Goal: Information Seeking & Learning: Learn about a topic

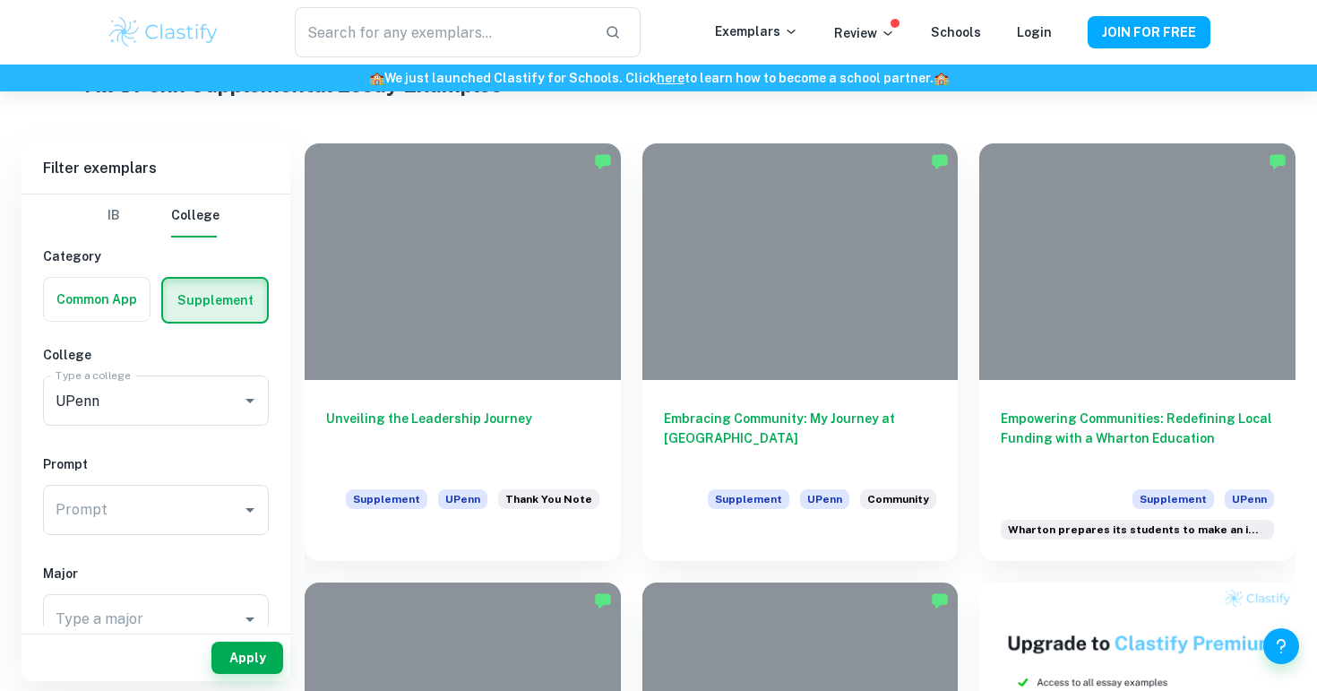
scroll to position [375, 0]
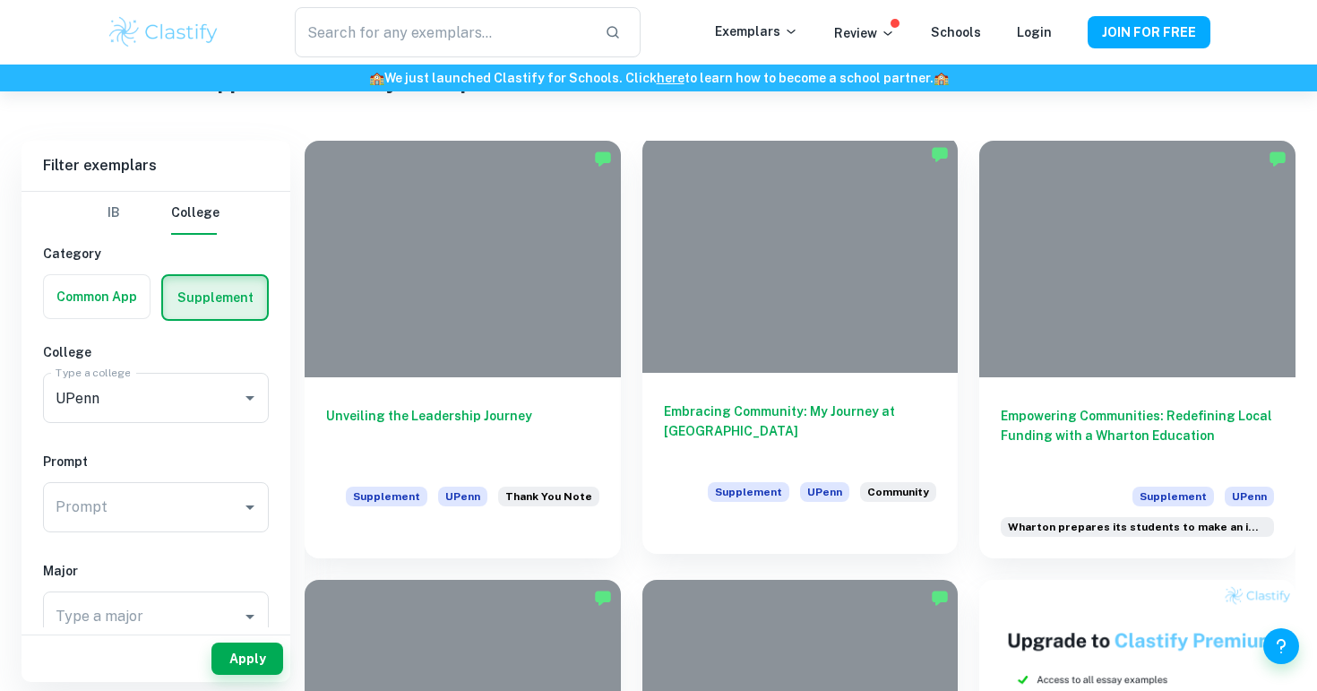
click at [889, 413] on h6 "Embracing Community: My Journey at [GEOGRAPHIC_DATA]" at bounding box center [800, 430] width 273 height 59
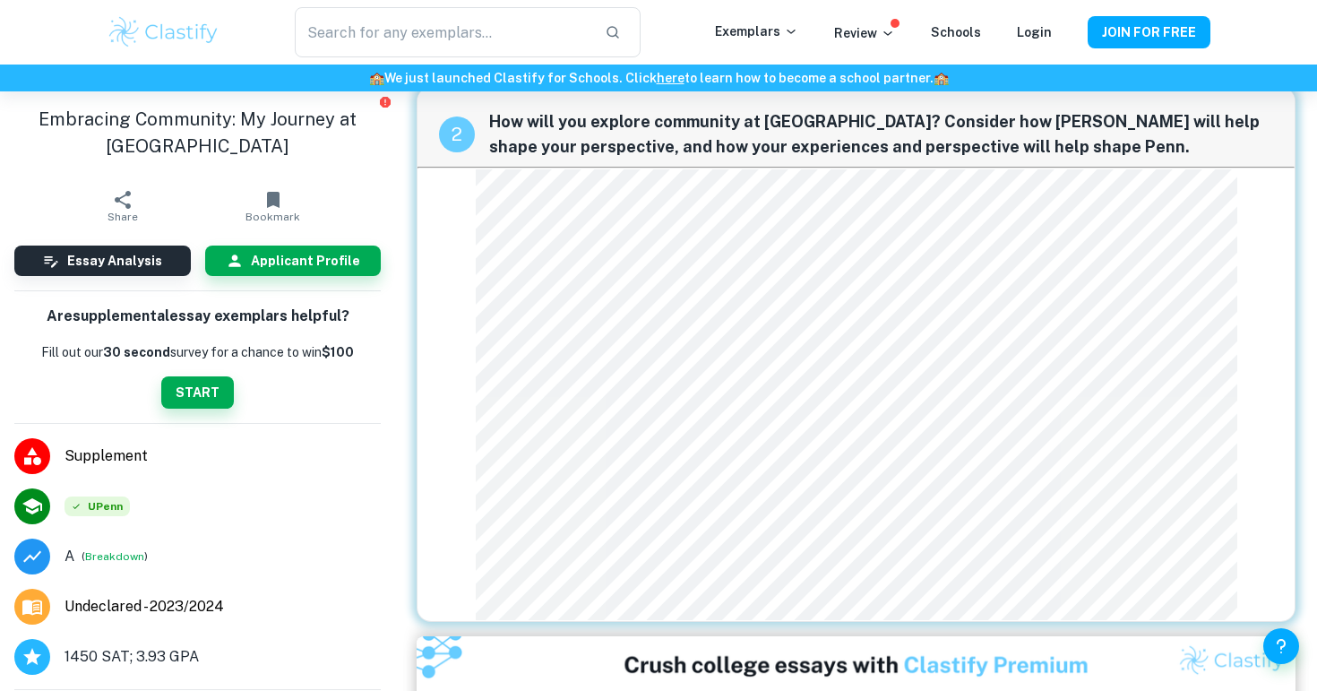
scroll to position [593, 0]
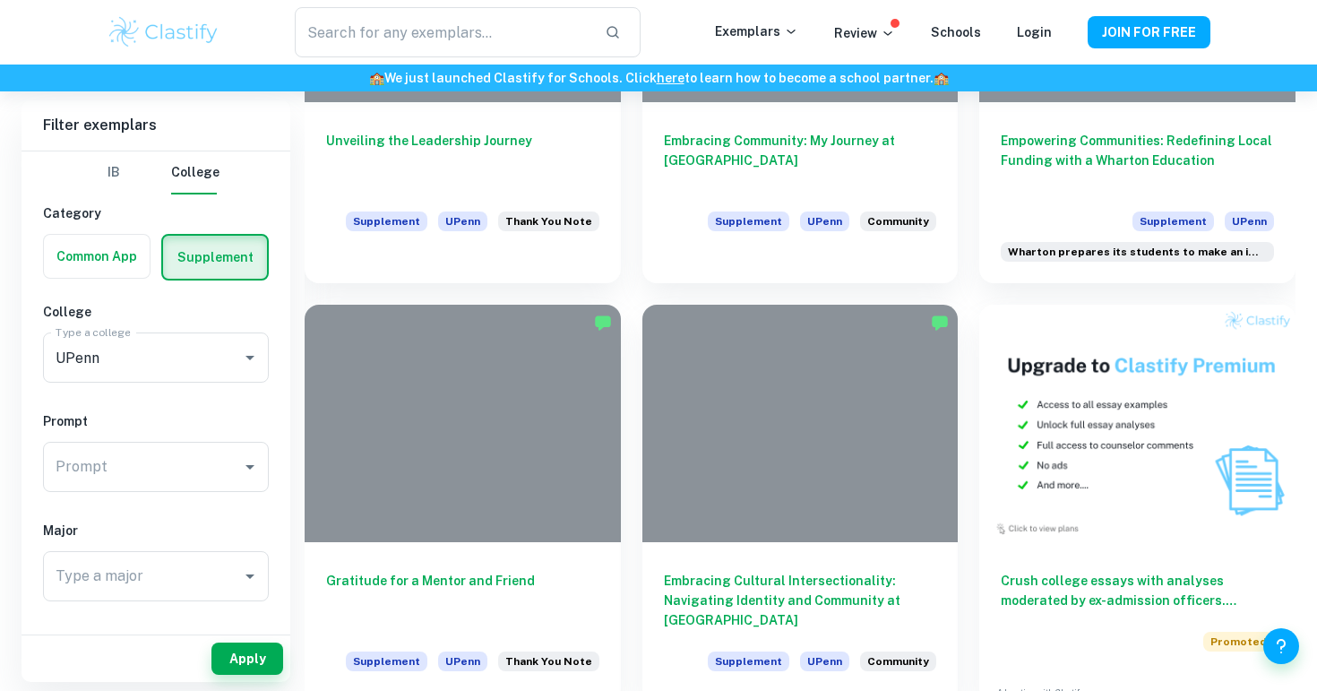
scroll to position [737, 0]
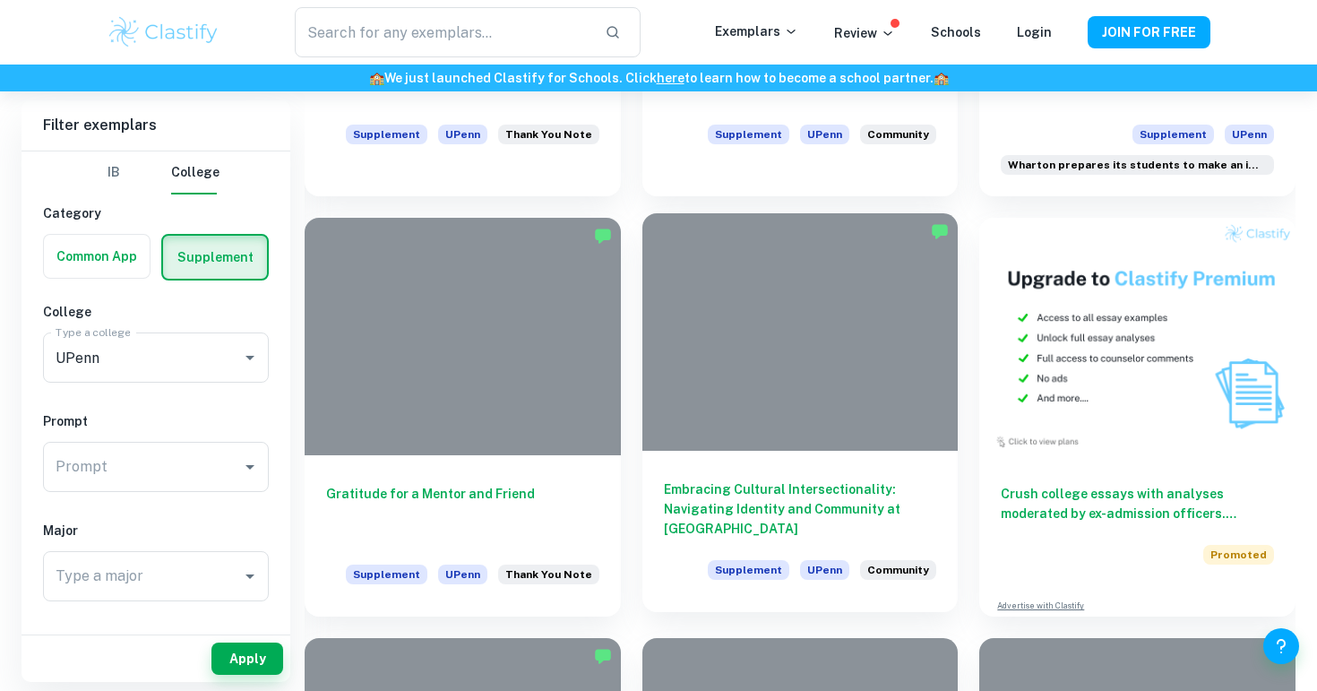
click at [863, 439] on div at bounding box center [800, 331] width 316 height 236
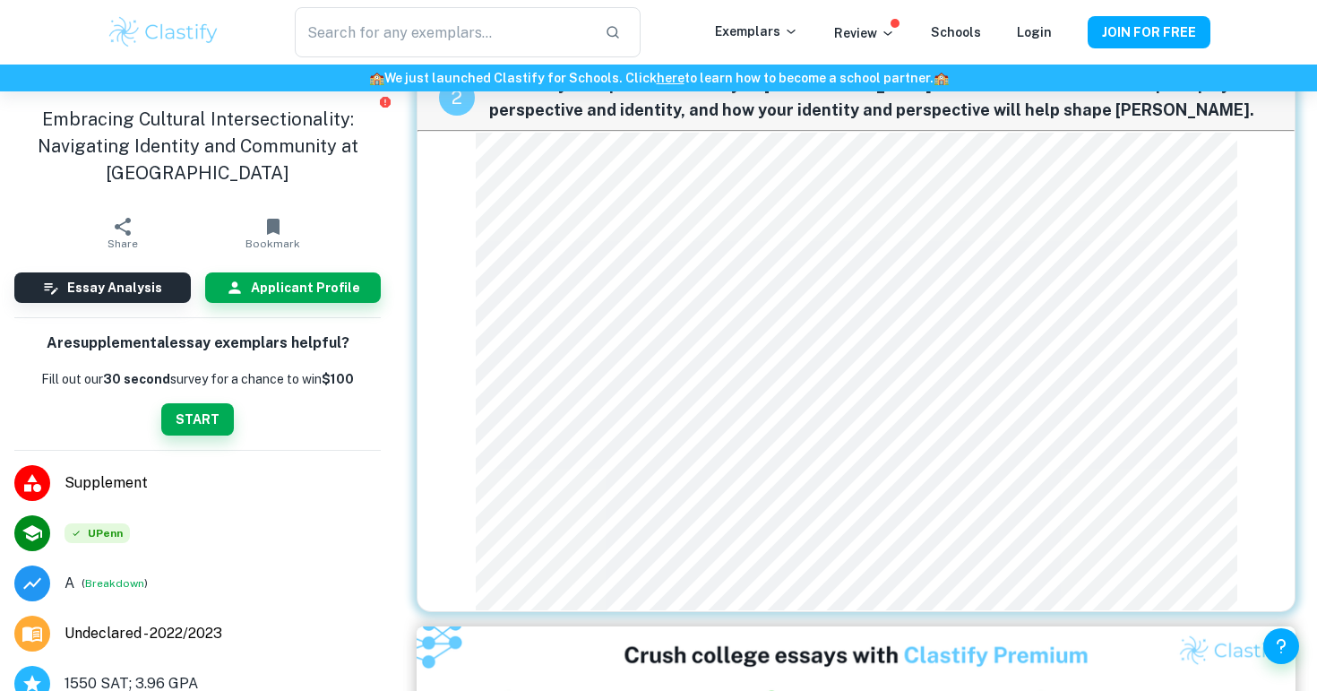
scroll to position [541, 0]
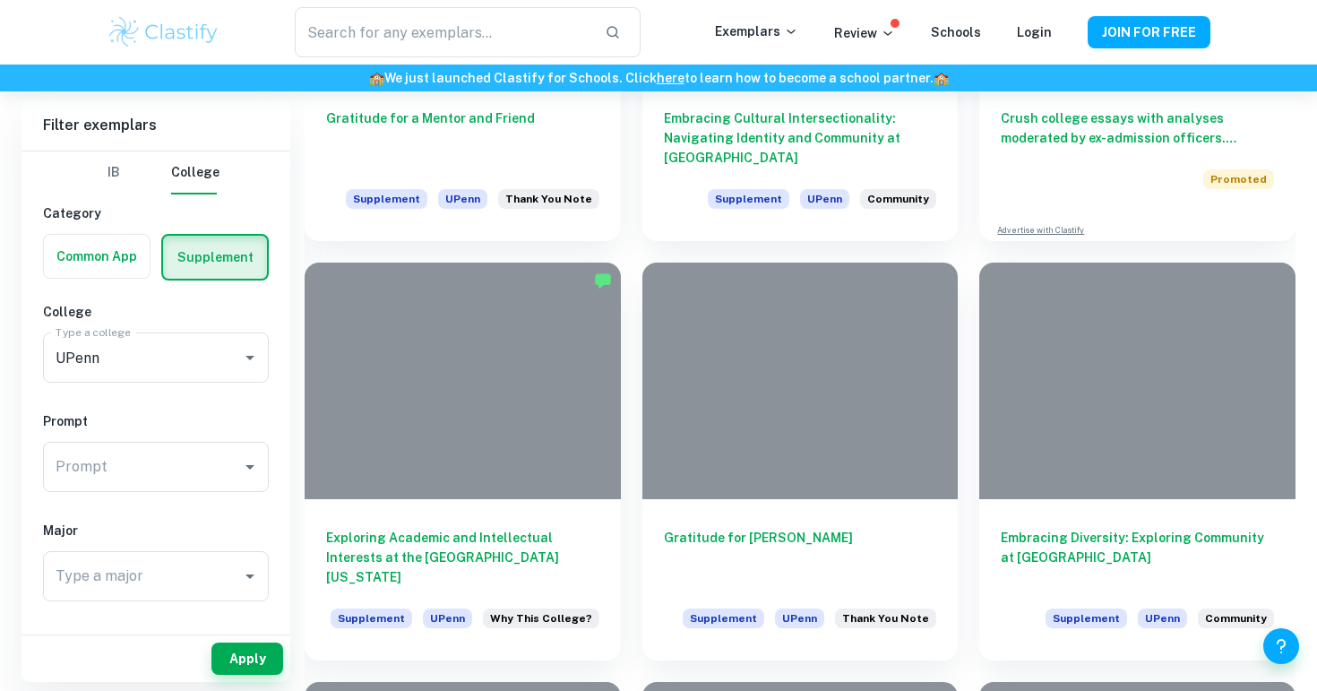
scroll to position [1126, 0]
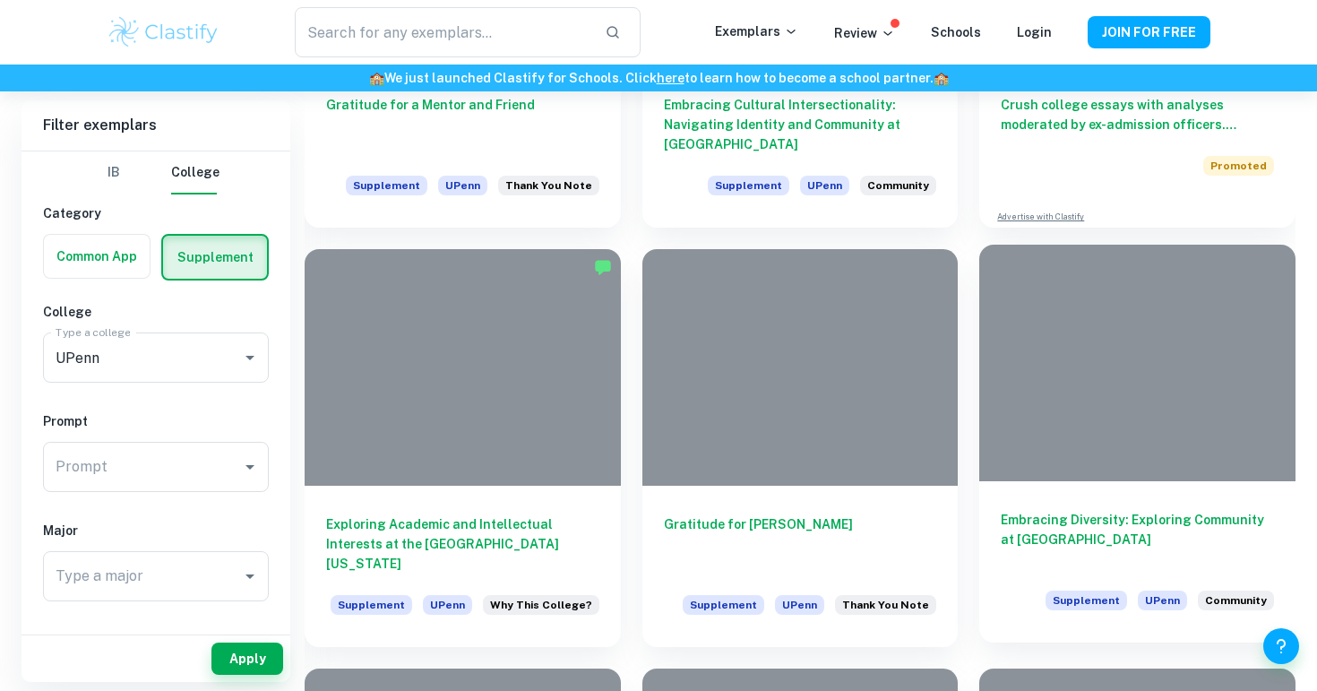
click at [1042, 472] on div at bounding box center [1137, 363] width 316 height 236
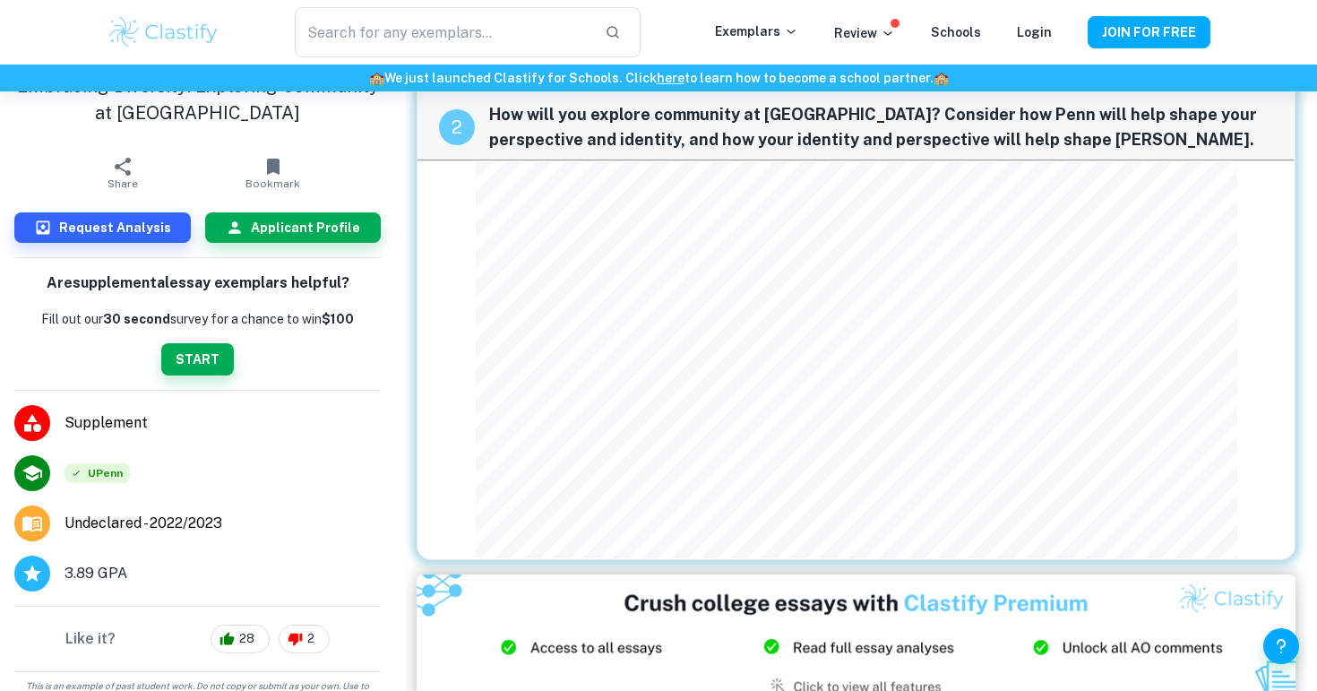
scroll to position [530, 0]
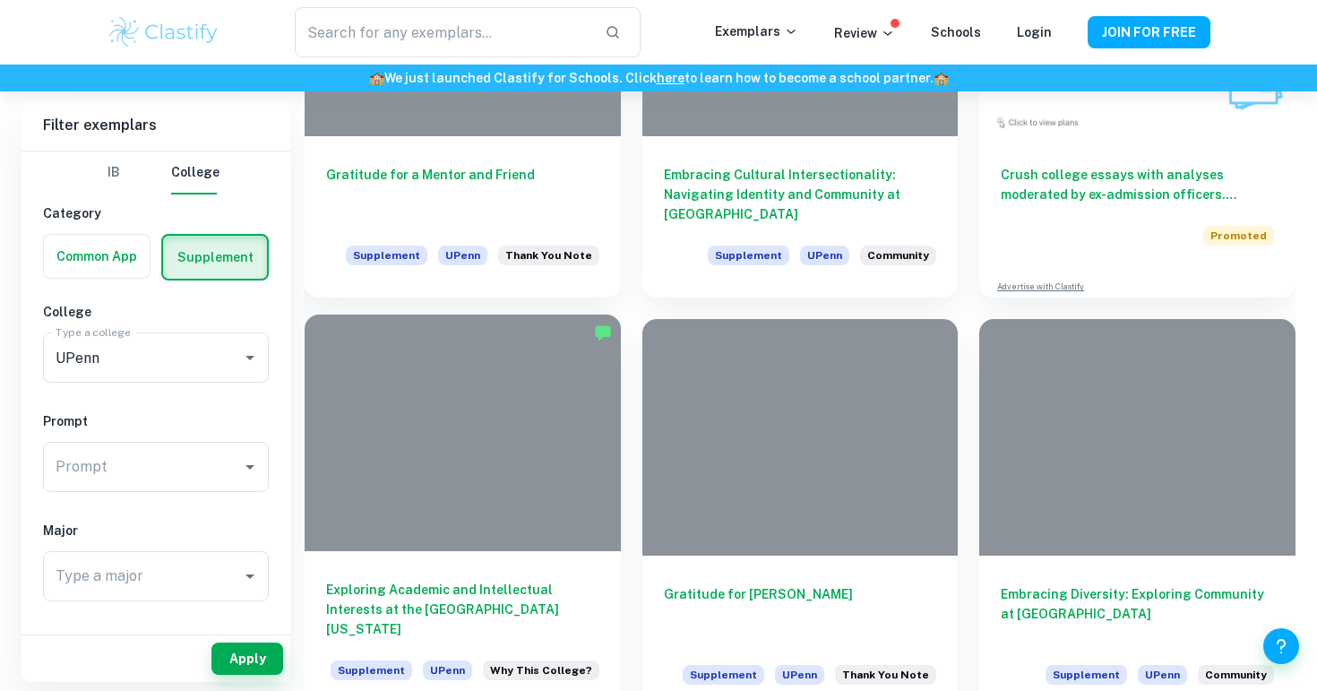
scroll to position [995, 0]
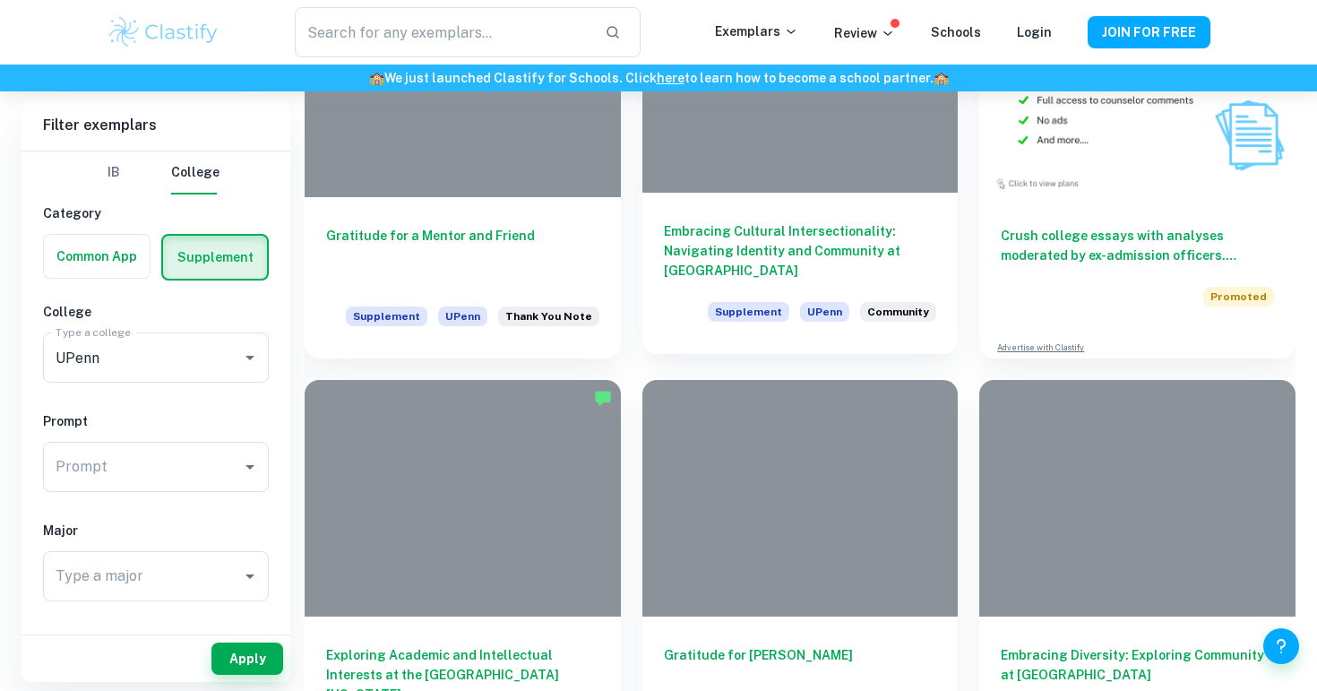
click at [719, 279] on h6 "Embracing Cultural Intersectionality: Navigating Identity and Community at [GEO…" at bounding box center [800, 250] width 273 height 59
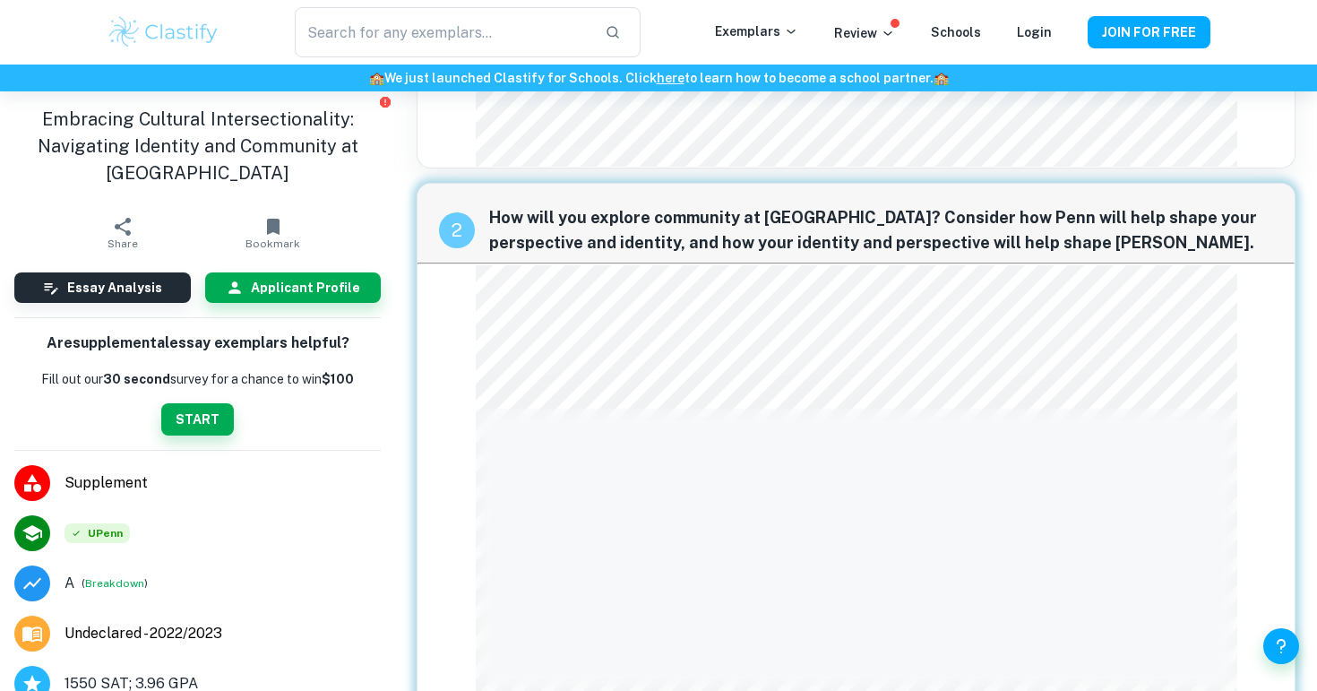
scroll to position [416, 0]
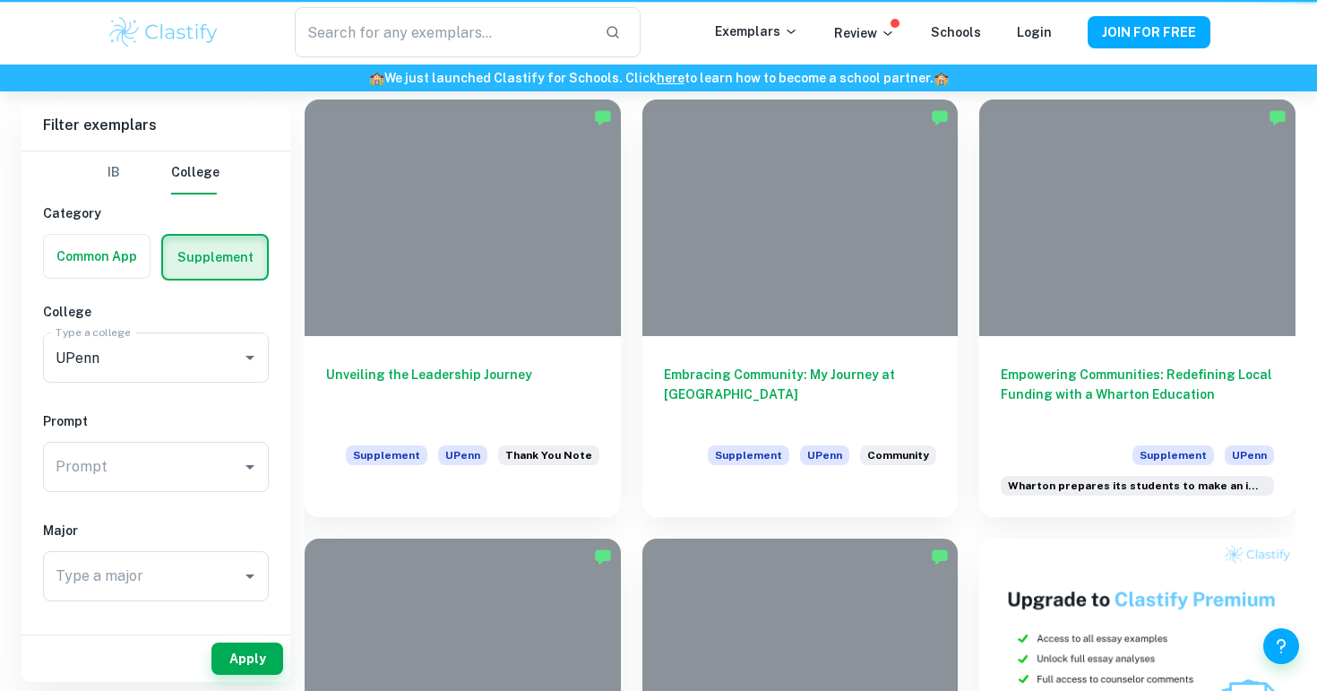
scroll to position [995, 0]
